Goal: Information Seeking & Learning: Find specific page/section

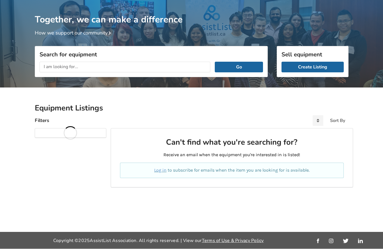
scroll to position [34, 0]
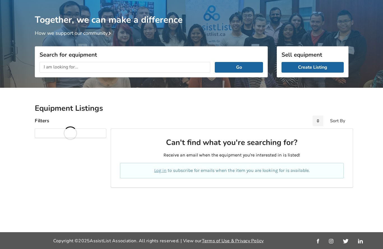
click at [197, 62] on input "text" at bounding box center [125, 67] width 171 height 11
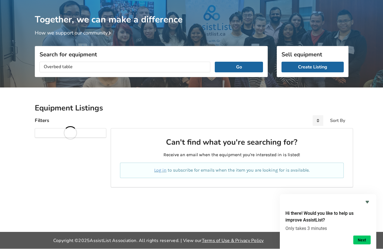
type input "Overbed table"
click at [249, 62] on button "Go" at bounding box center [239, 67] width 48 height 11
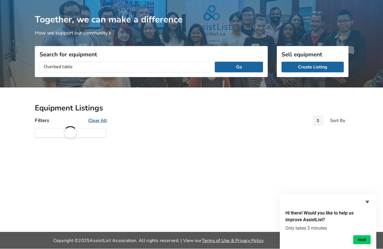
scroll to position [35, 0]
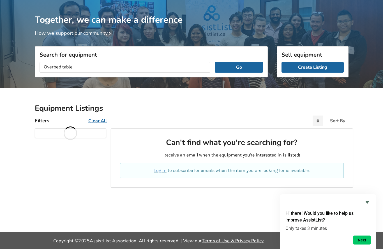
click at [371, 197] on div "Hi there! Would you like to help us improve AssistList? Only takes 3 minutes Ne…" at bounding box center [328, 221] width 96 height 55
click at [259, 62] on button "Go" at bounding box center [239, 67] width 48 height 11
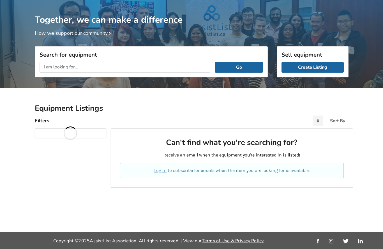
scroll to position [38, 0]
